Goal: Ask a question

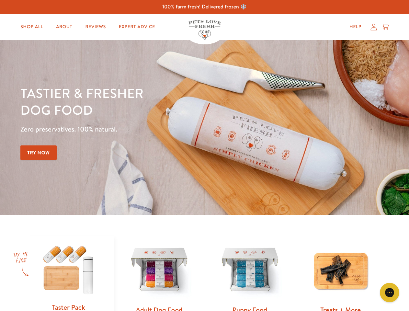
click at [204, 156] on div "Tastier & fresher dog food Zero preservatives. 100% natural. Try Now" at bounding box center [143, 128] width 246 height 86
click at [390, 293] on icon "Gorgias live chat" at bounding box center [390, 292] width 6 height 6
